Goal: Information Seeking & Learning: Learn about a topic

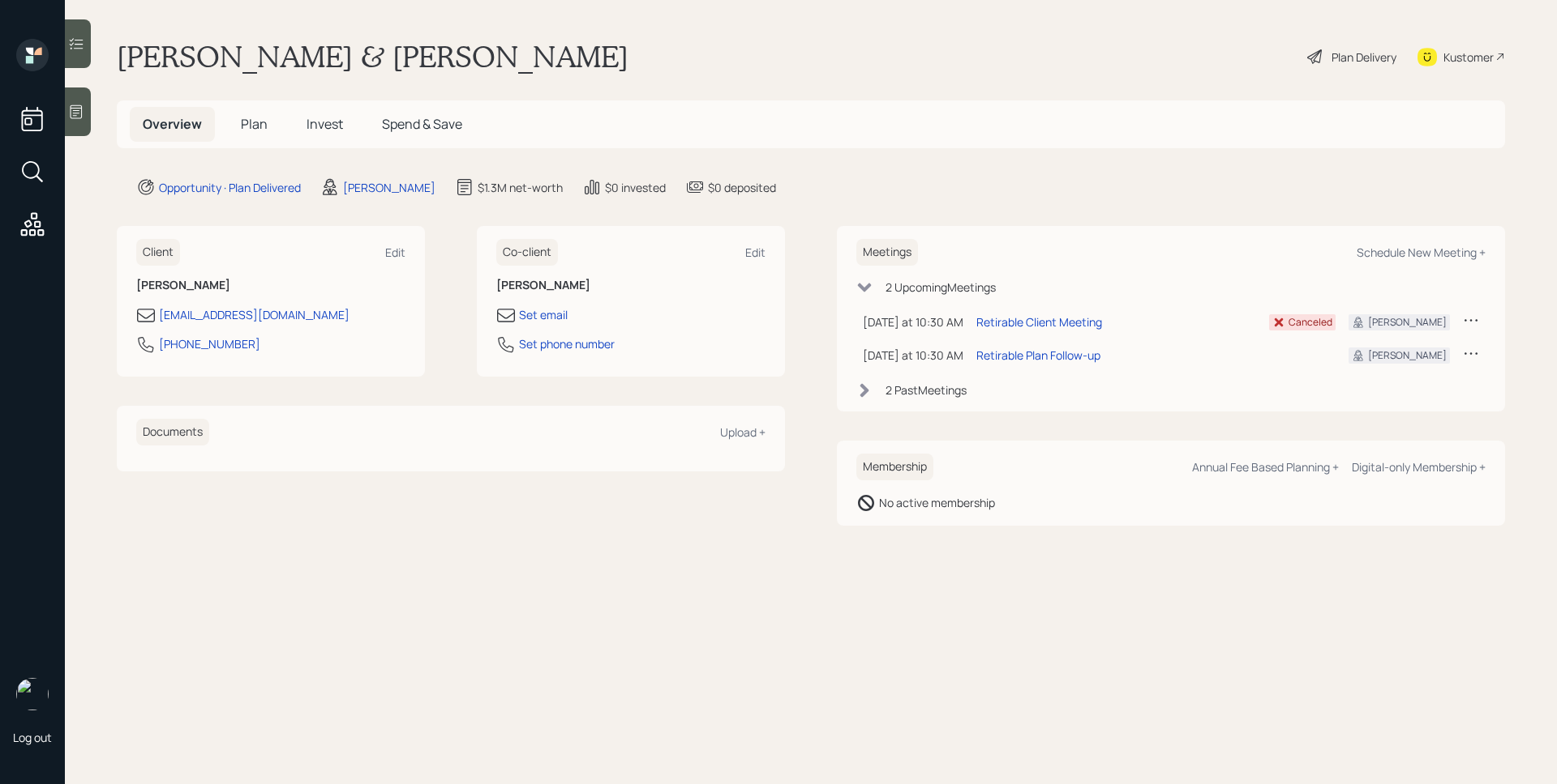
click at [251, 112] on h5 "Plan" at bounding box center [254, 124] width 53 height 35
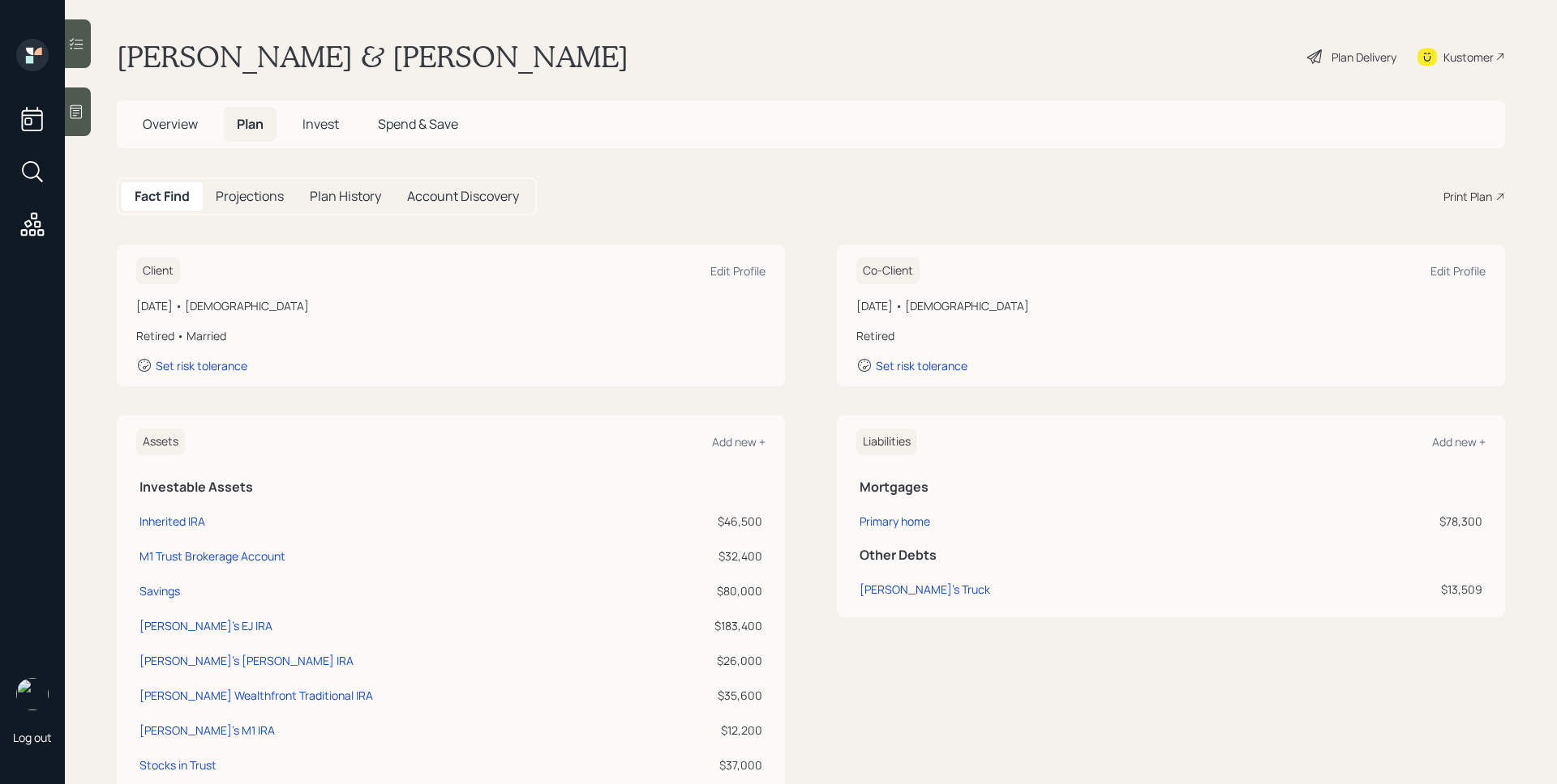
click at [321, 133] on h5 "Invest" at bounding box center [320, 124] width 62 height 35
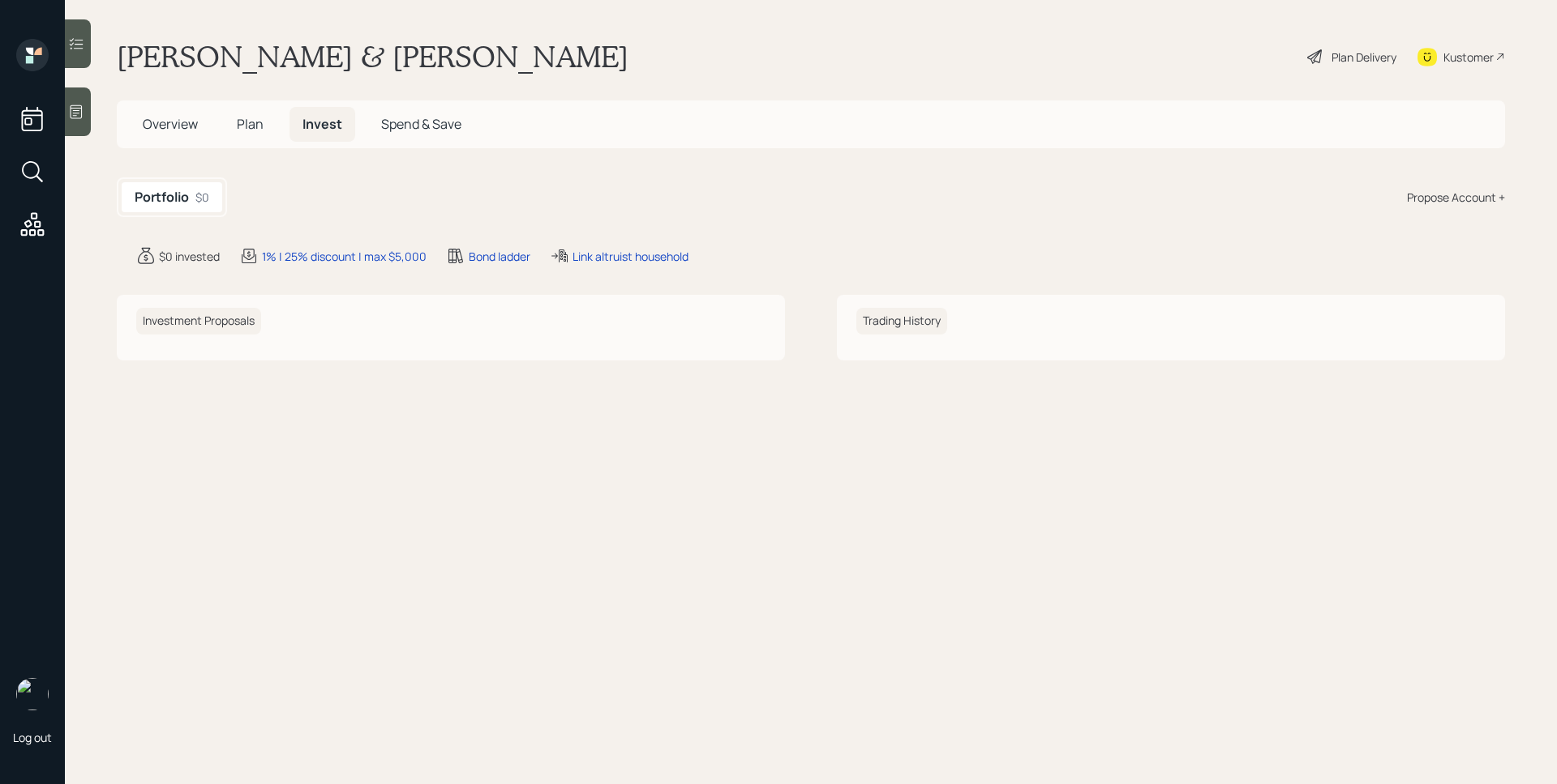
click at [268, 123] on h5 "Plan" at bounding box center [250, 124] width 53 height 35
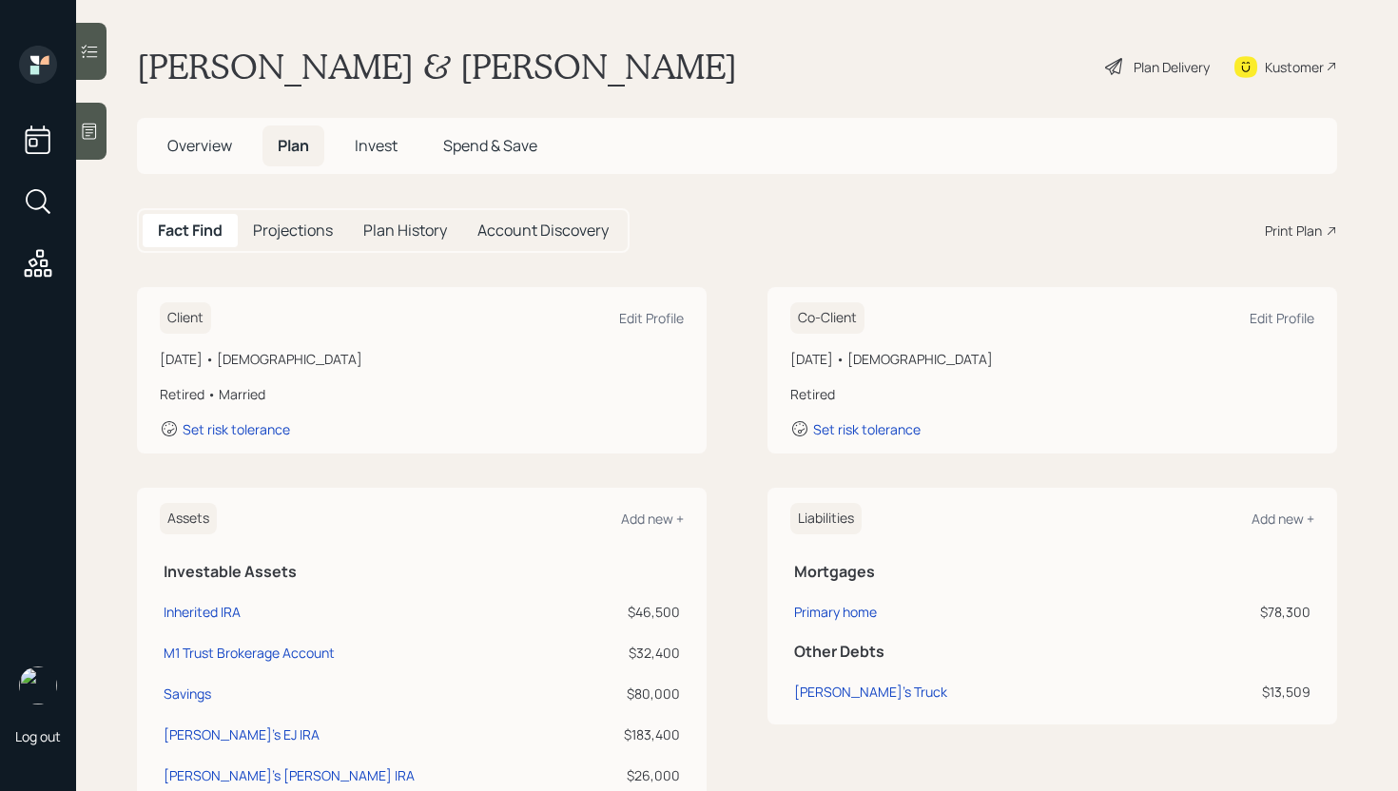
click at [1148, 77] on div "Plan Delivery" at bounding box center [1157, 67] width 108 height 42
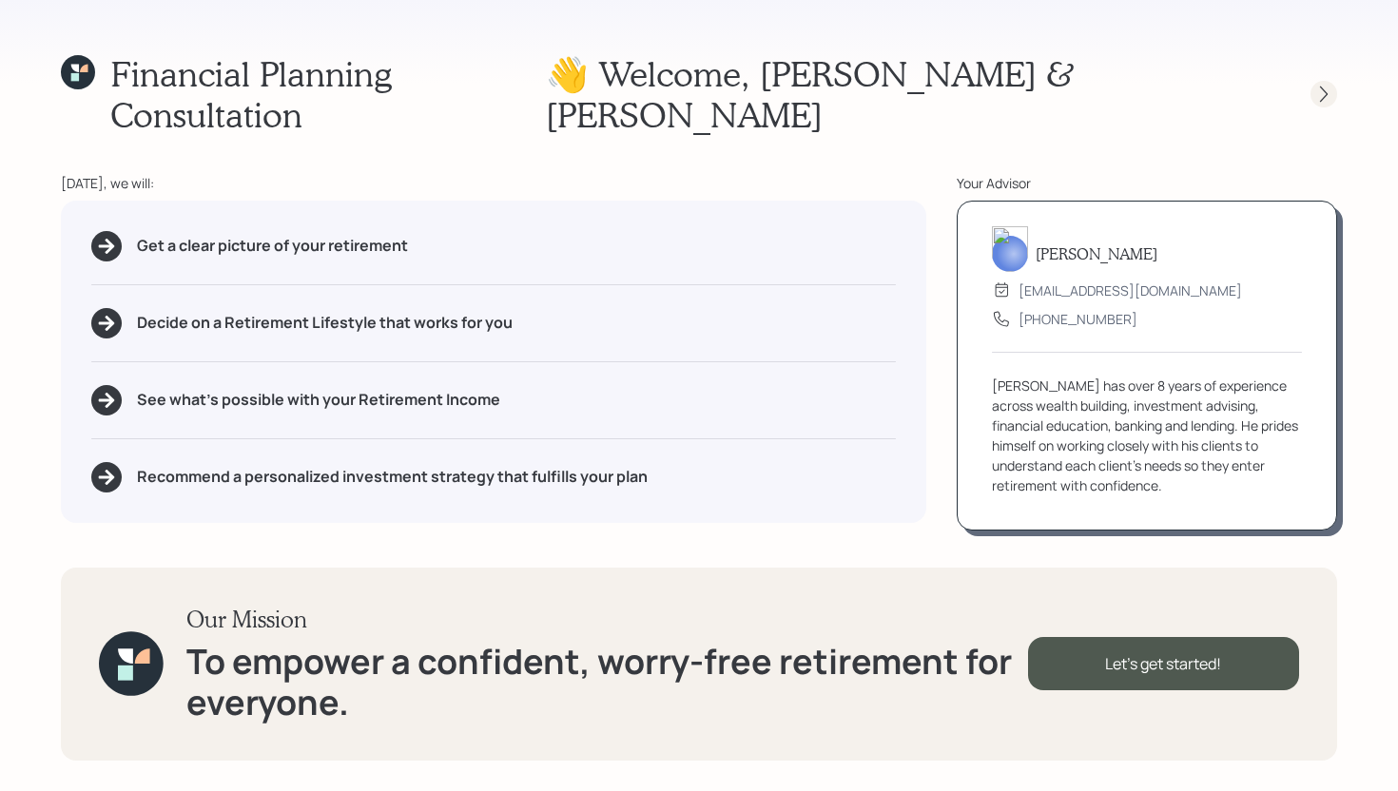
click at [1330, 85] on icon at bounding box center [1323, 94] width 19 height 19
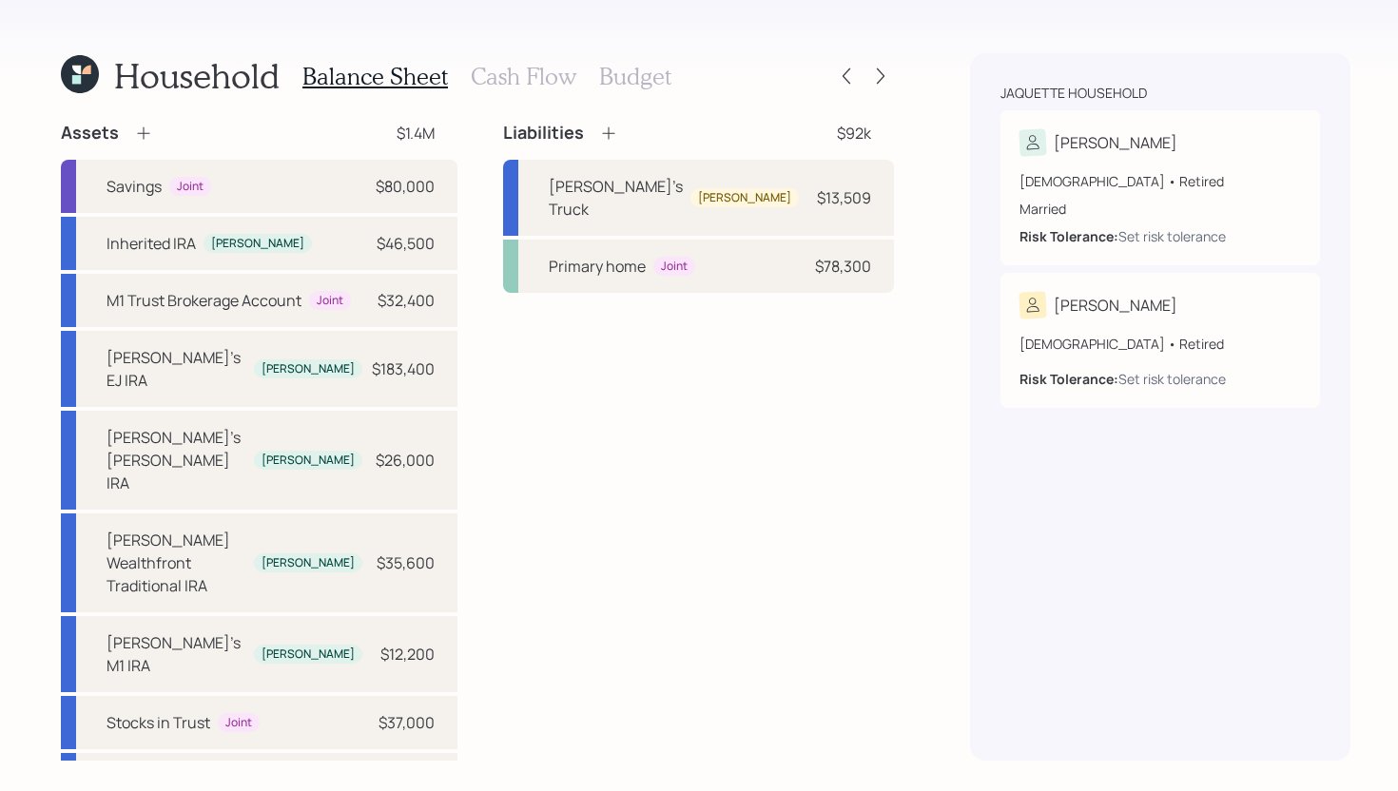
click at [861, 63] on div at bounding box center [863, 76] width 61 height 27
click at [875, 72] on icon at bounding box center [880, 76] width 19 height 19
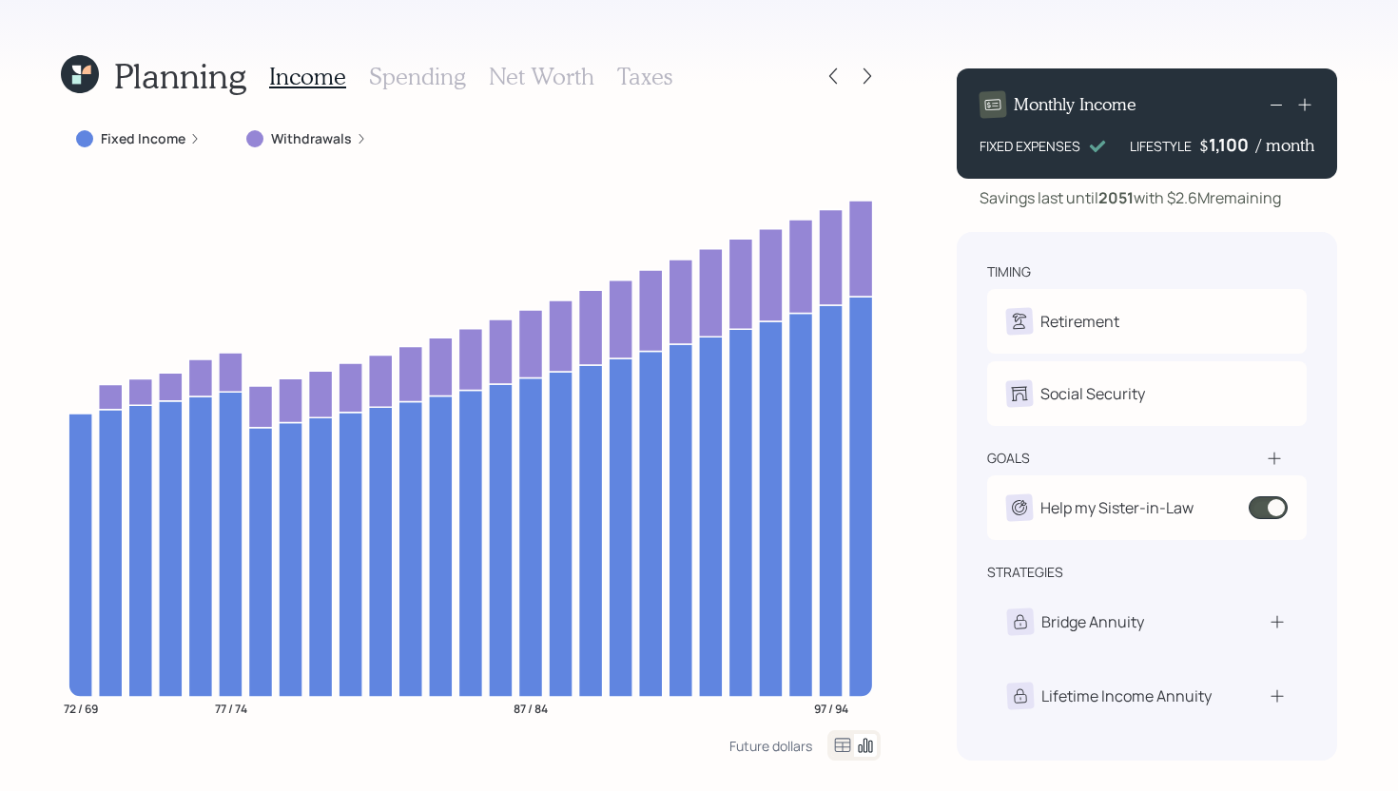
click at [308, 134] on label "Withdrawals" at bounding box center [311, 138] width 81 height 19
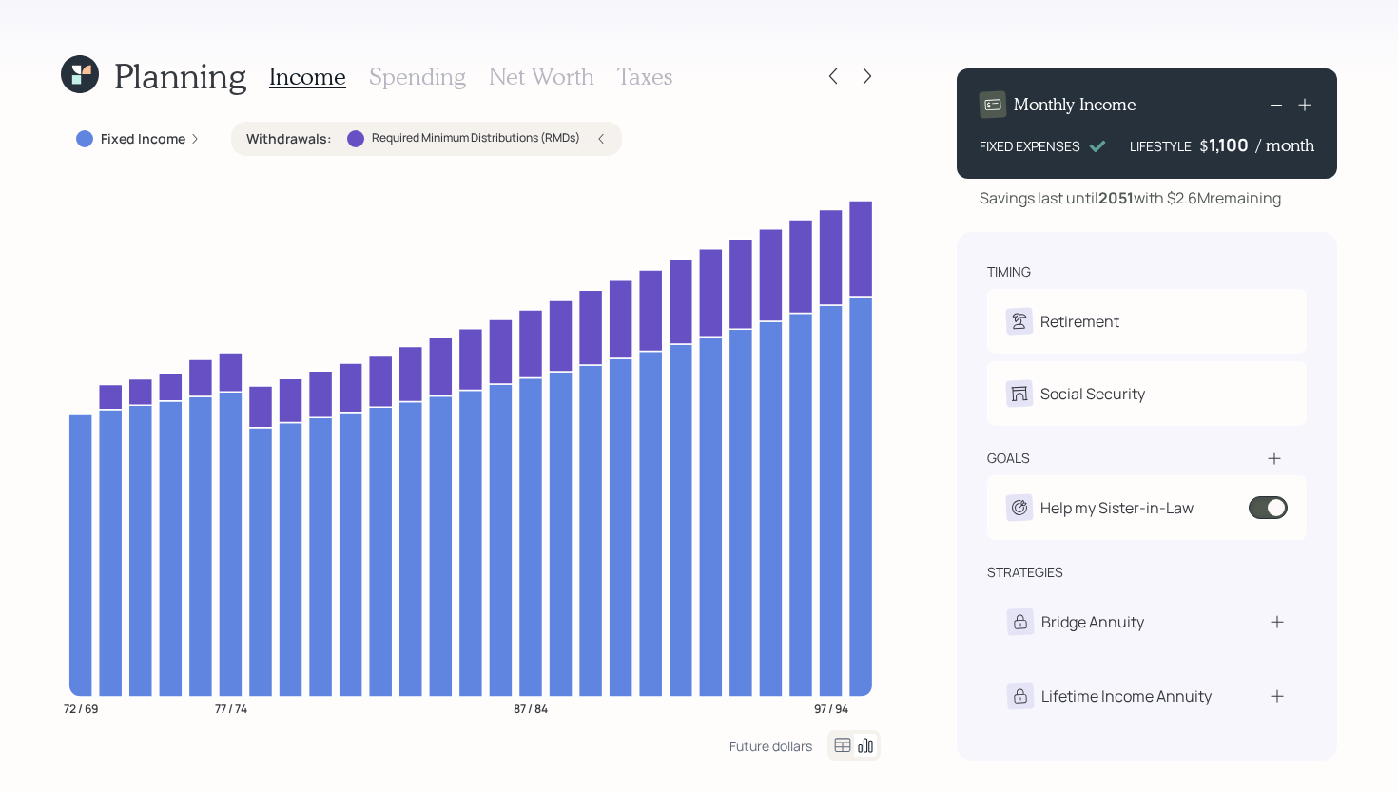
click at [603, 133] on icon at bounding box center [600, 138] width 11 height 11
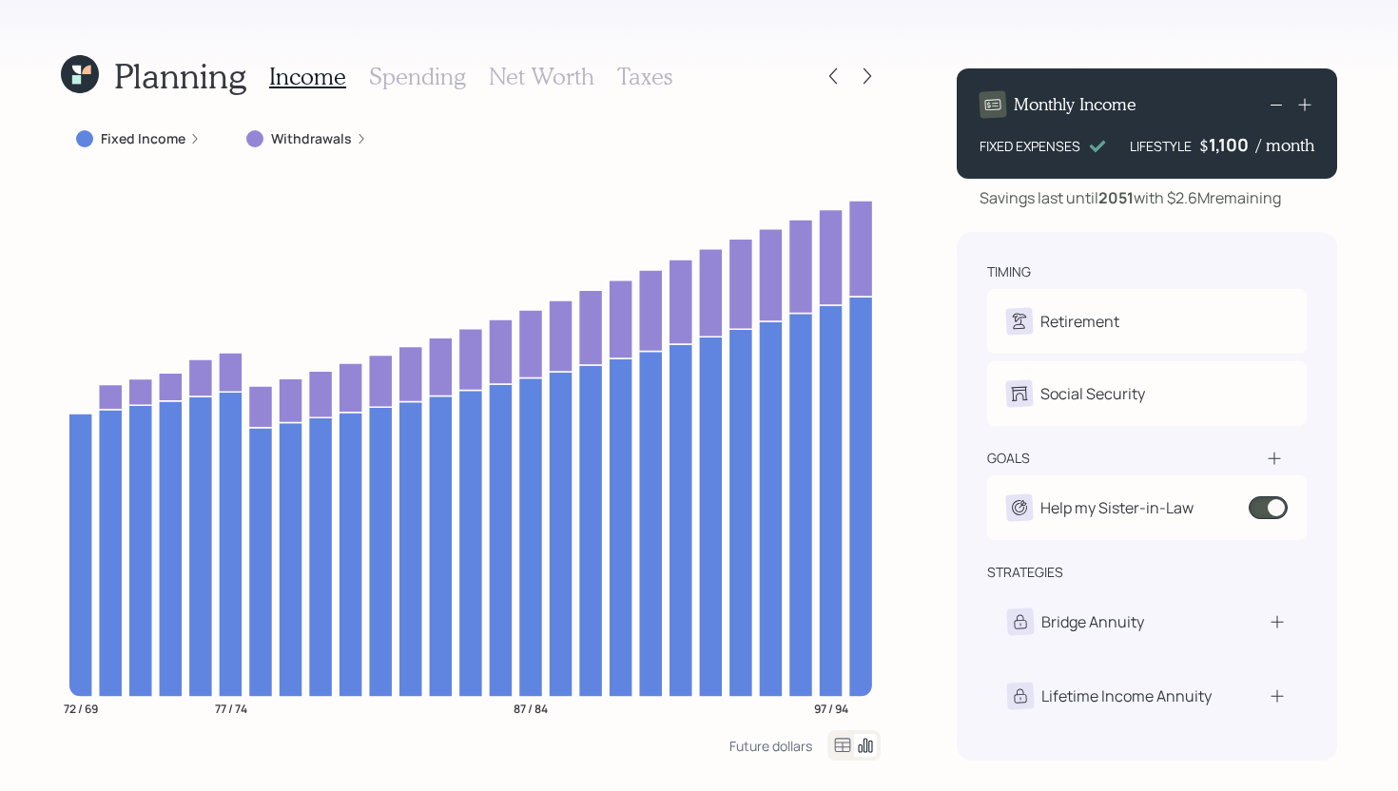
click at [157, 138] on label "Fixed Income" at bounding box center [143, 138] width 85 height 19
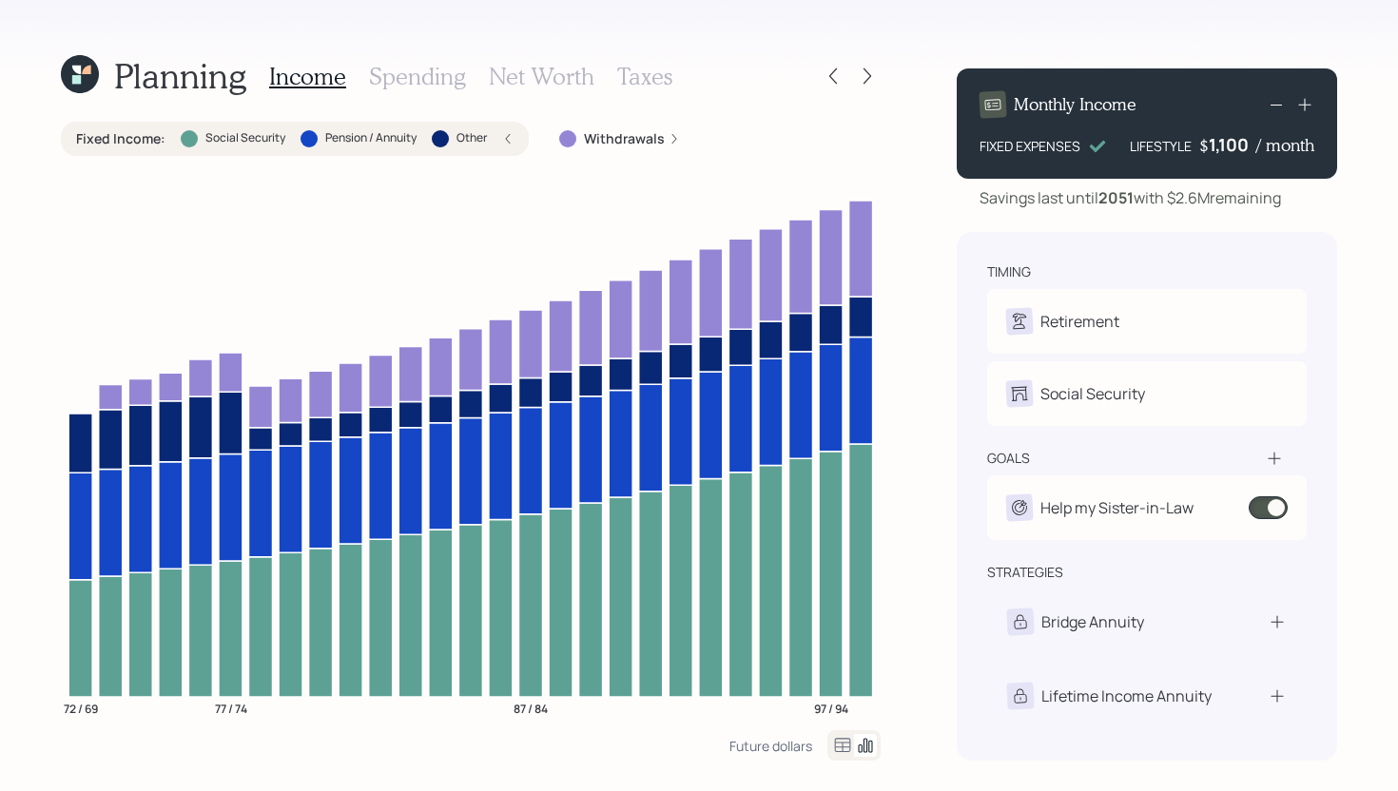
click at [89, 81] on icon at bounding box center [80, 74] width 38 height 38
